Goal: Submit feedback/report problem

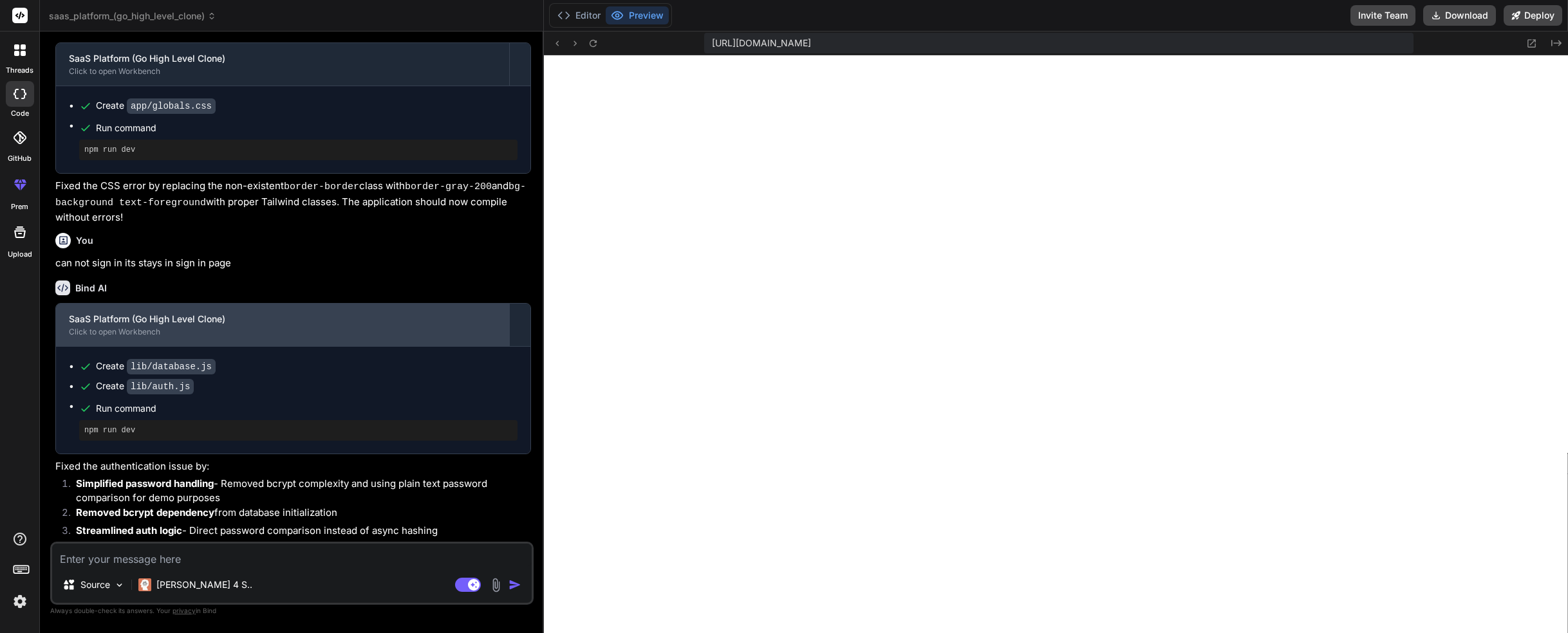
scroll to position [2058, 0]
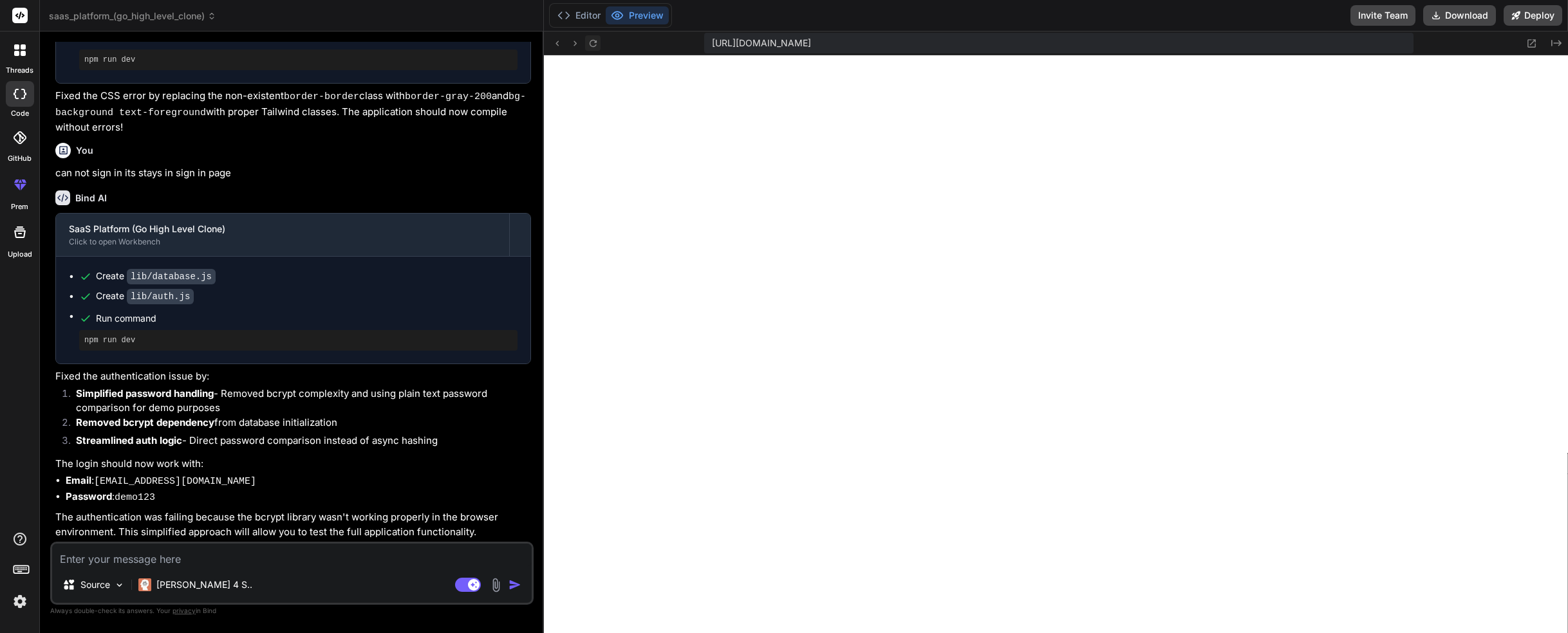
click at [592, 48] on icon at bounding box center [593, 44] width 11 height 11
click at [170, 560] on textarea at bounding box center [292, 554] width 479 height 23
type textarea "g"
type textarea "x"
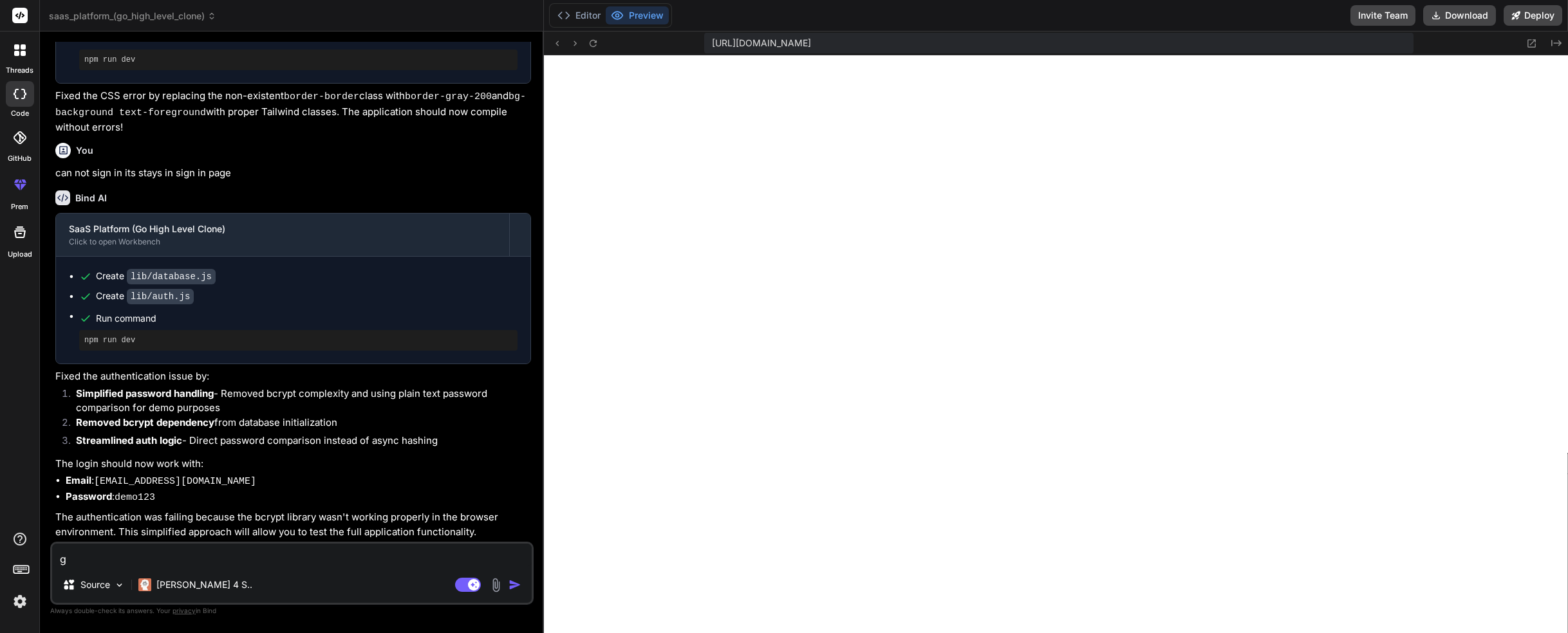
type textarea "ge"
type textarea "x"
type textarea "get"
type textarea "x"
type textarea "gett"
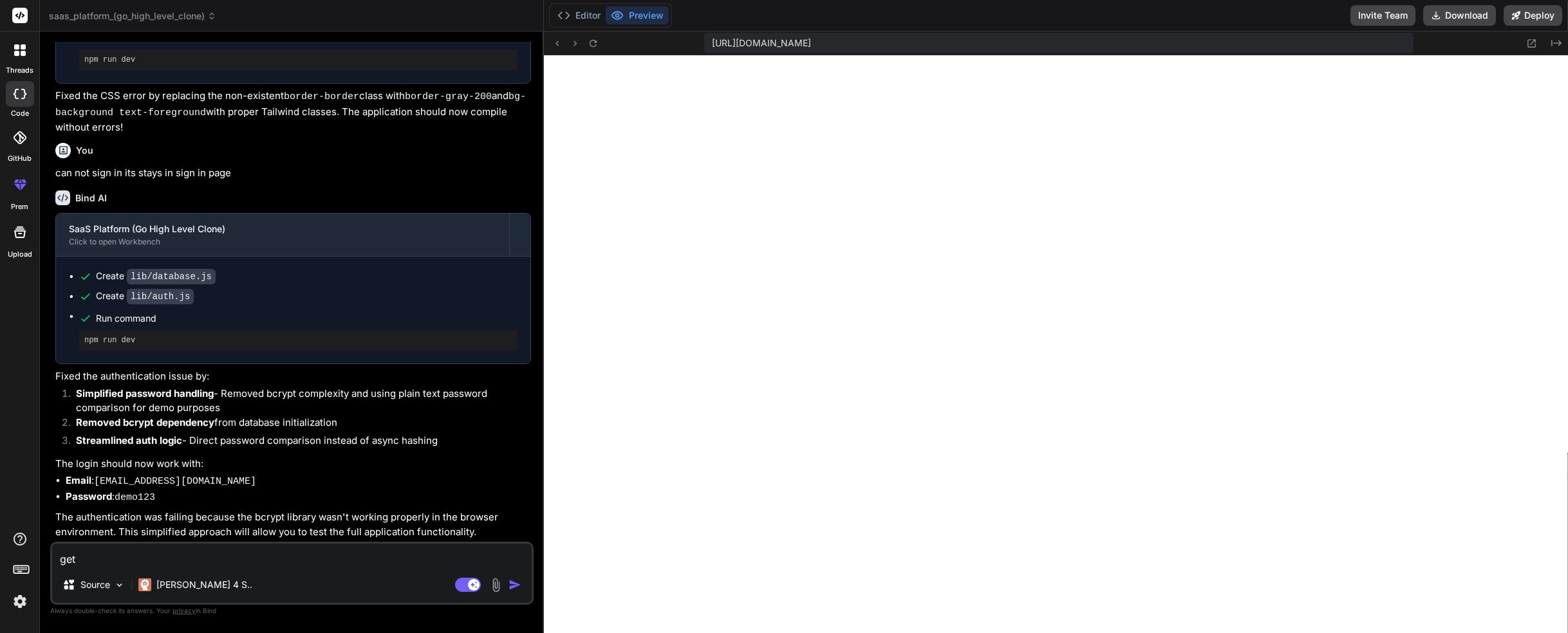
type textarea "x"
type textarea "getti"
type textarea "x"
type textarea "gettin"
type textarea "x"
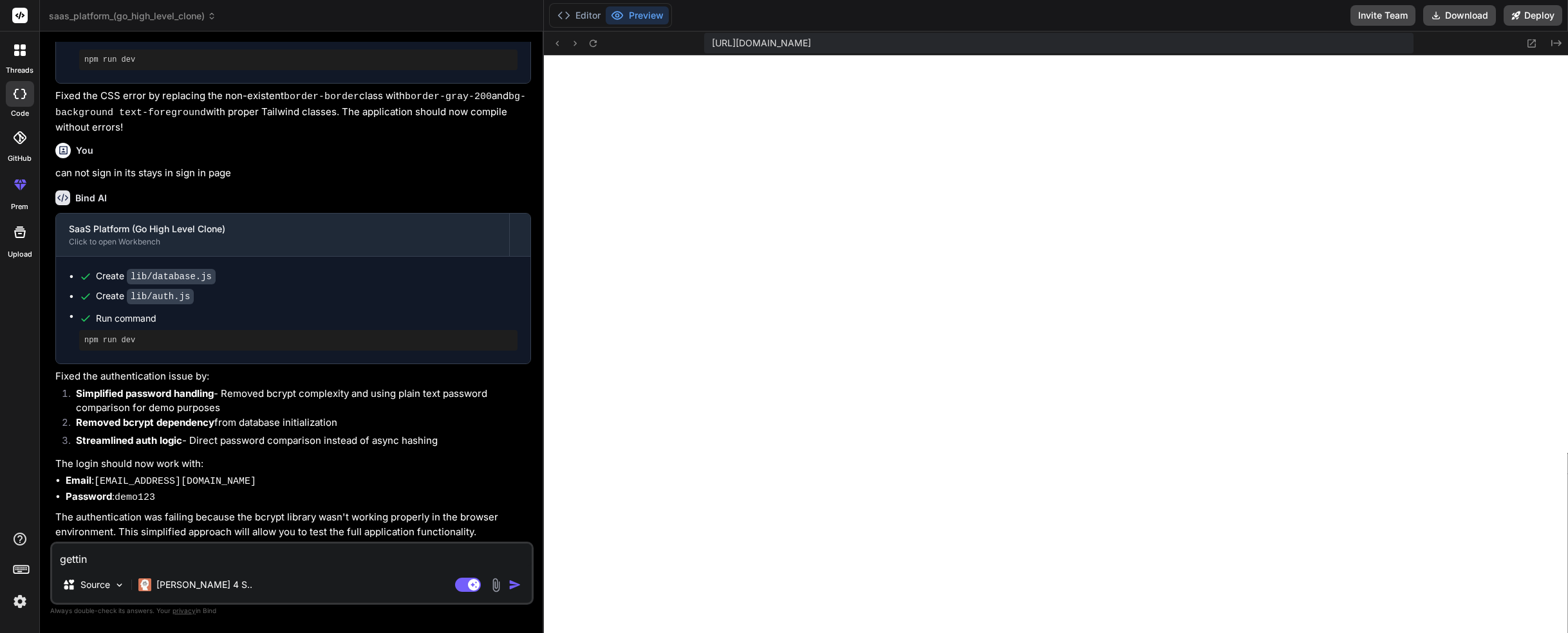
type textarea "getting"
type textarea "x"
type textarea "getting"
type textarea "x"
type textarea "getting e"
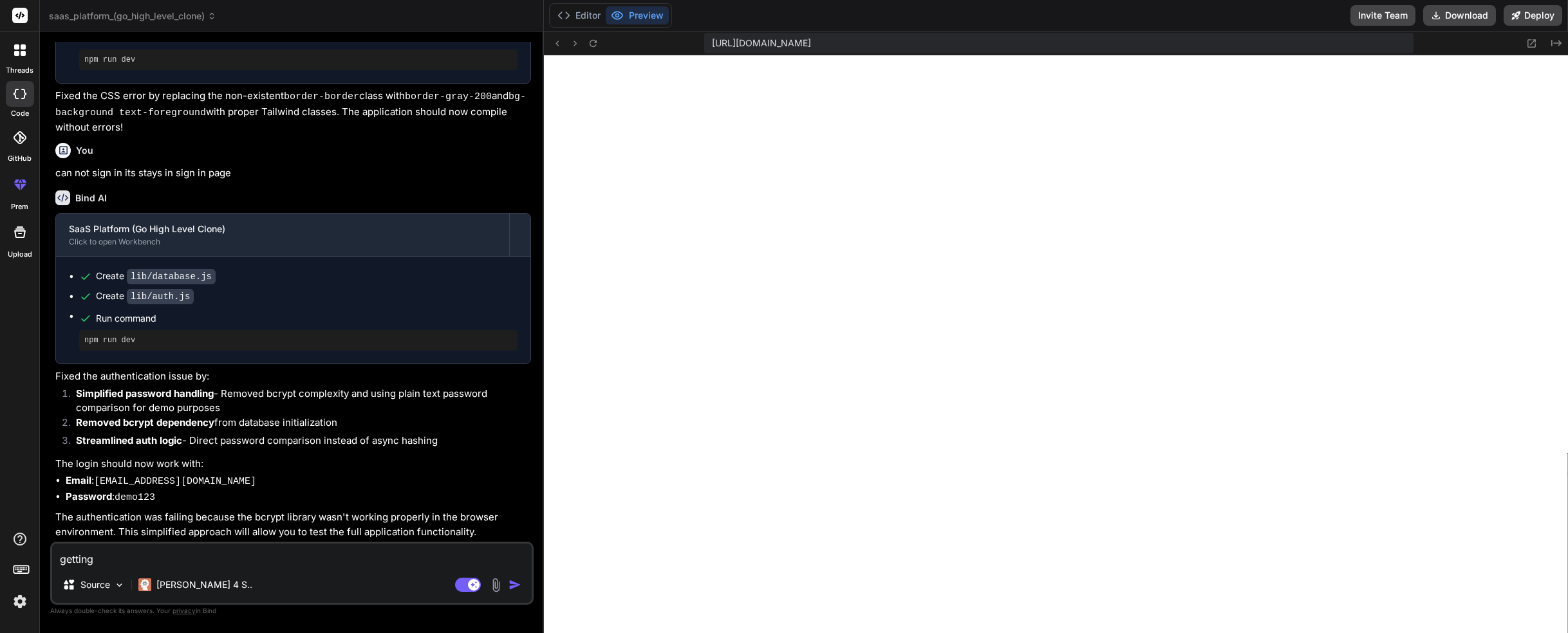
type textarea "x"
type textarea "getting ew"
type textarea "x"
type textarea "getting e"
type textarea "x"
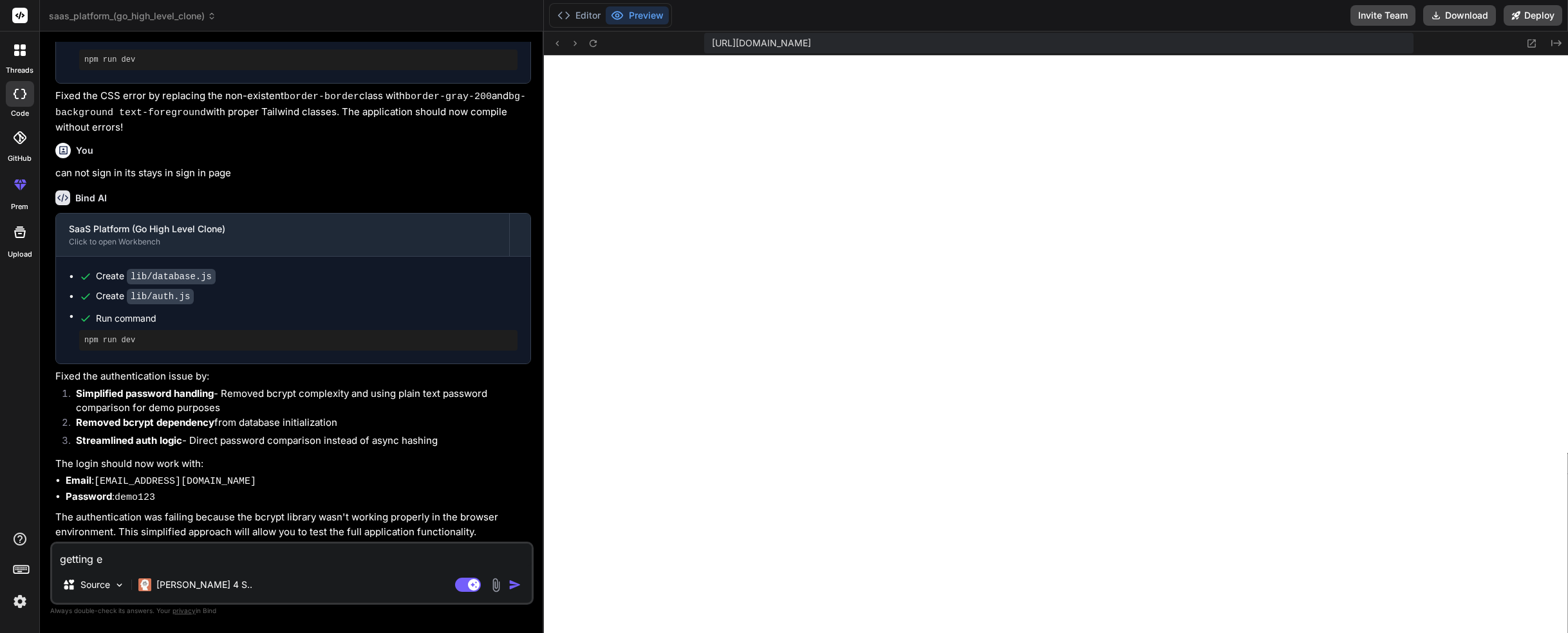
type textarea "getting er"
type textarea "x"
type textarea "getting err"
type textarea "x"
type textarea "getting erro"
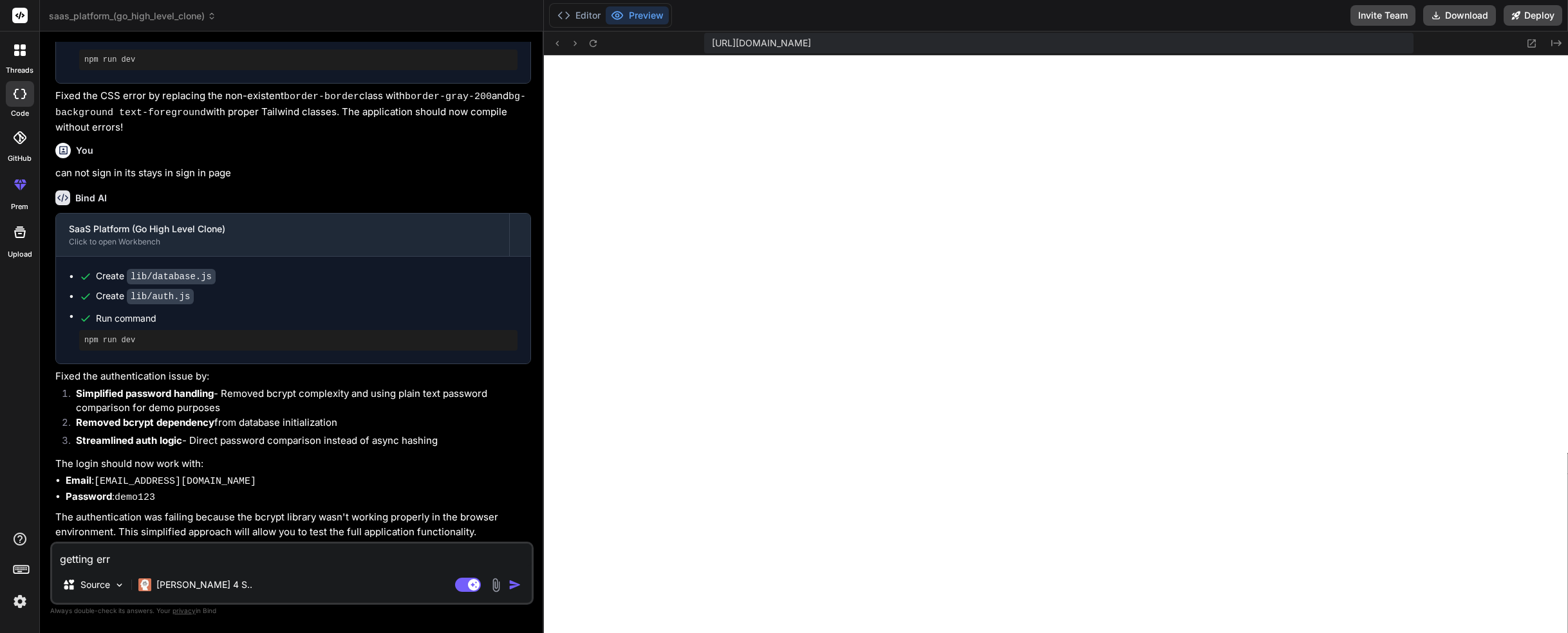
type textarea "x"
type textarea "getting error"
type textarea "x"
type textarea "getting error"
type textarea "x"
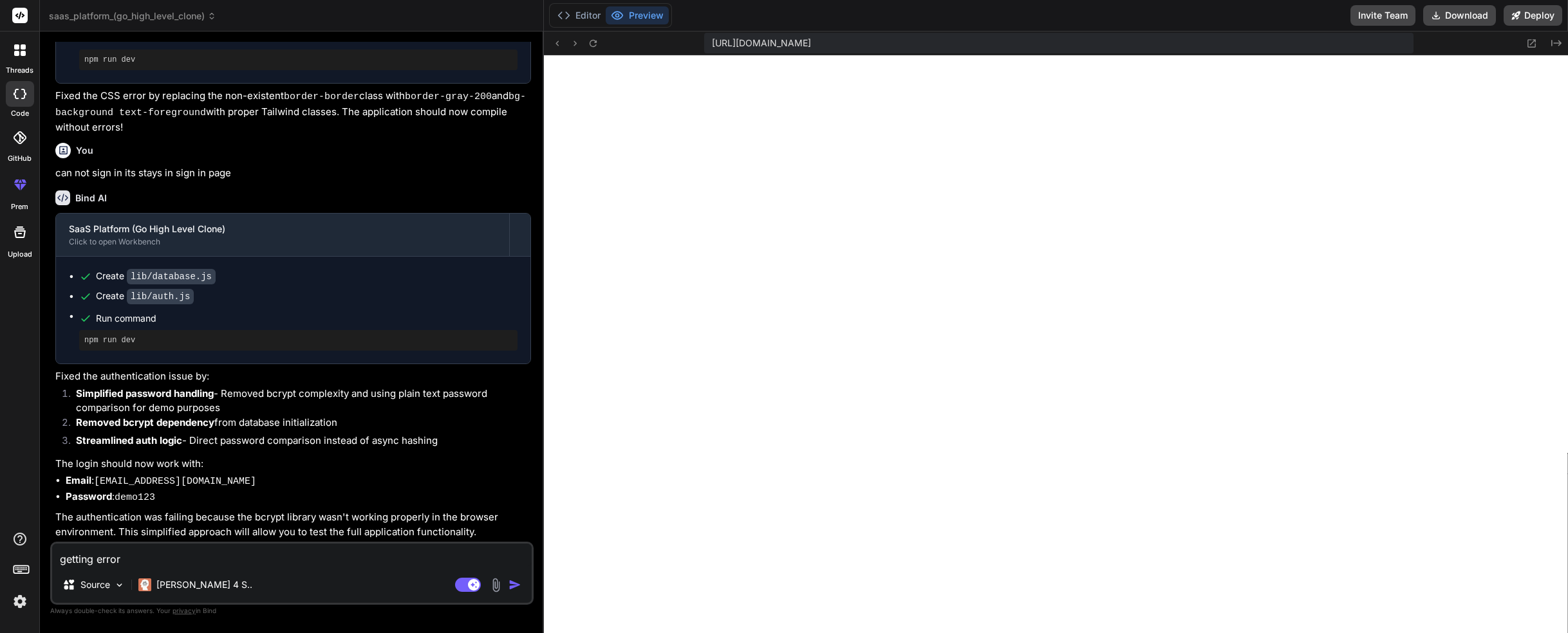
type textarea "getting error -"
type textarea "x"
type textarea "getting error -"
type textarea "x"
paste textarea "Invalid credentials"
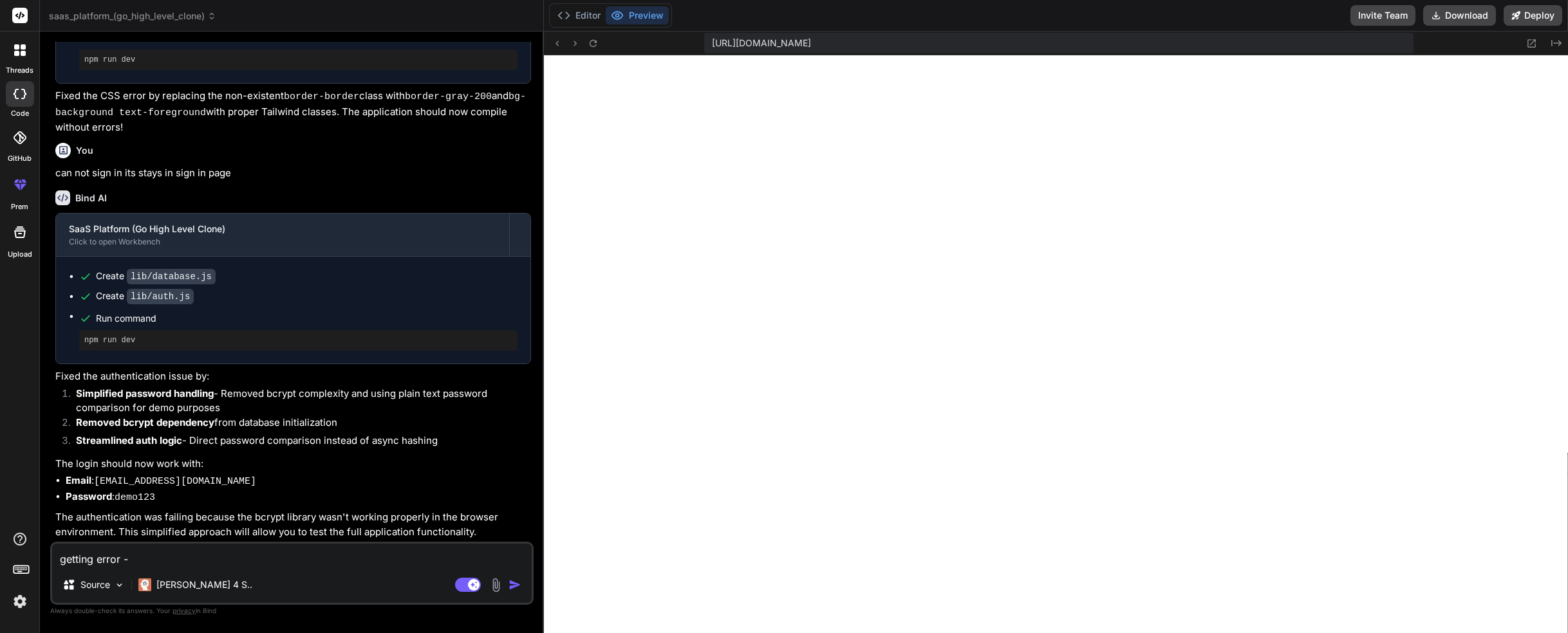
type textarea "getting error - Invalid credentials"
type textarea "x"
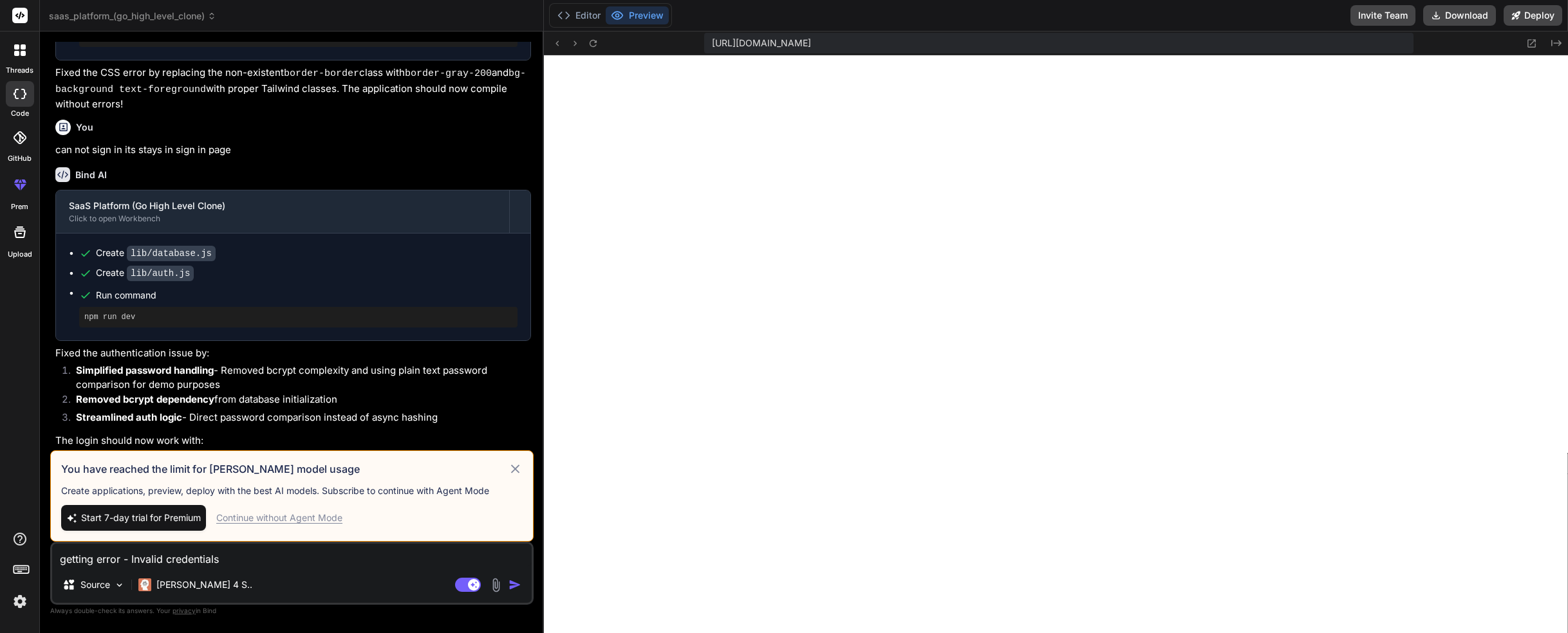
type textarea "getting error - Invalid credentials"
click at [517, 470] on icon at bounding box center [515, 468] width 15 height 16
type textarea "x"
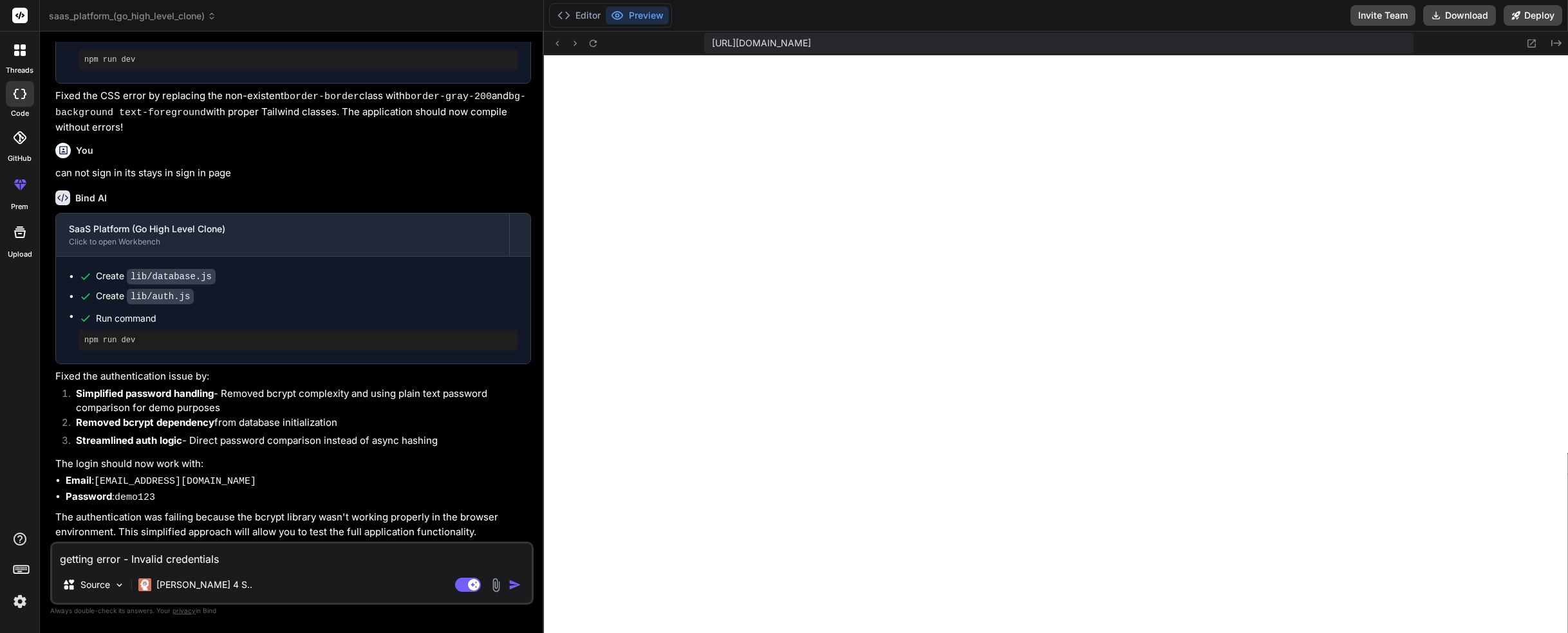
click at [405, 413] on li "Simplified password handling - Removed bcrypt complexity and using plain text p…" at bounding box center [298, 400] width 465 height 29
